Goal: Information Seeking & Learning: Learn about a topic

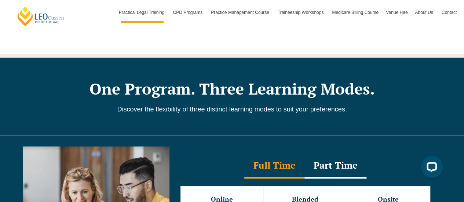
scroll to position [572, 0]
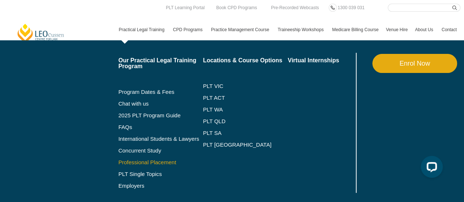
click at [140, 164] on link "Professional Placement" at bounding box center [161, 163] width 85 height 6
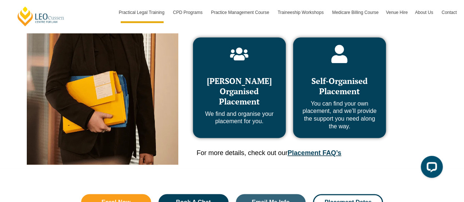
scroll to position [467, 0]
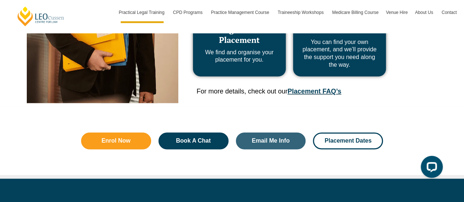
click at [335, 90] on link "Placement FAQ’s" at bounding box center [315, 91] width 54 height 7
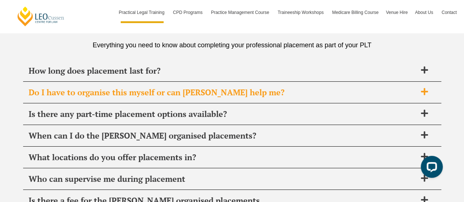
scroll to position [2602, 0]
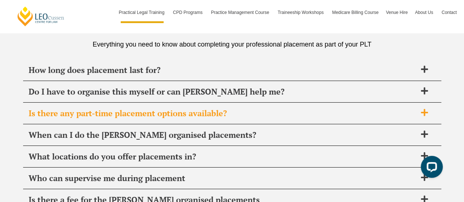
click at [142, 108] on span "Is there any part-time placement options available?" at bounding box center [223, 113] width 388 height 10
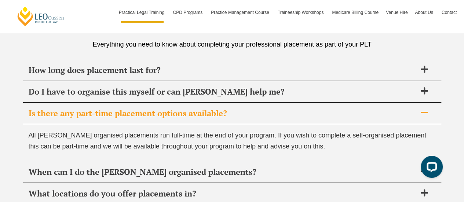
click at [142, 108] on span "Is there any part-time placement options available?" at bounding box center [223, 113] width 388 height 10
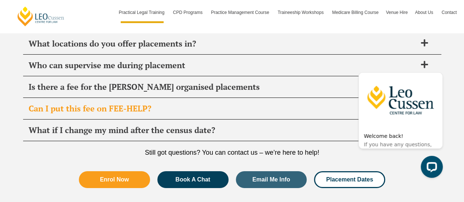
scroll to position [2716, 0]
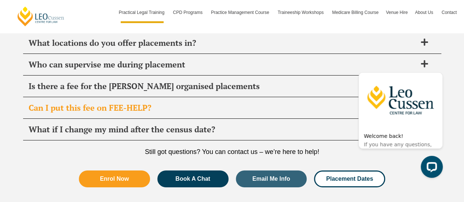
click at [169, 124] on span "What if I change my mind after the census date?" at bounding box center [223, 129] width 388 height 10
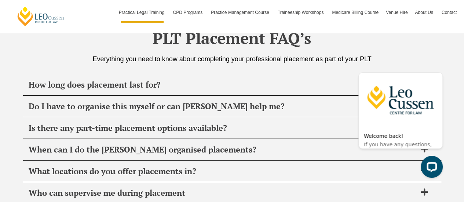
scroll to position [2587, 0]
